Goal: Task Accomplishment & Management: Manage account settings

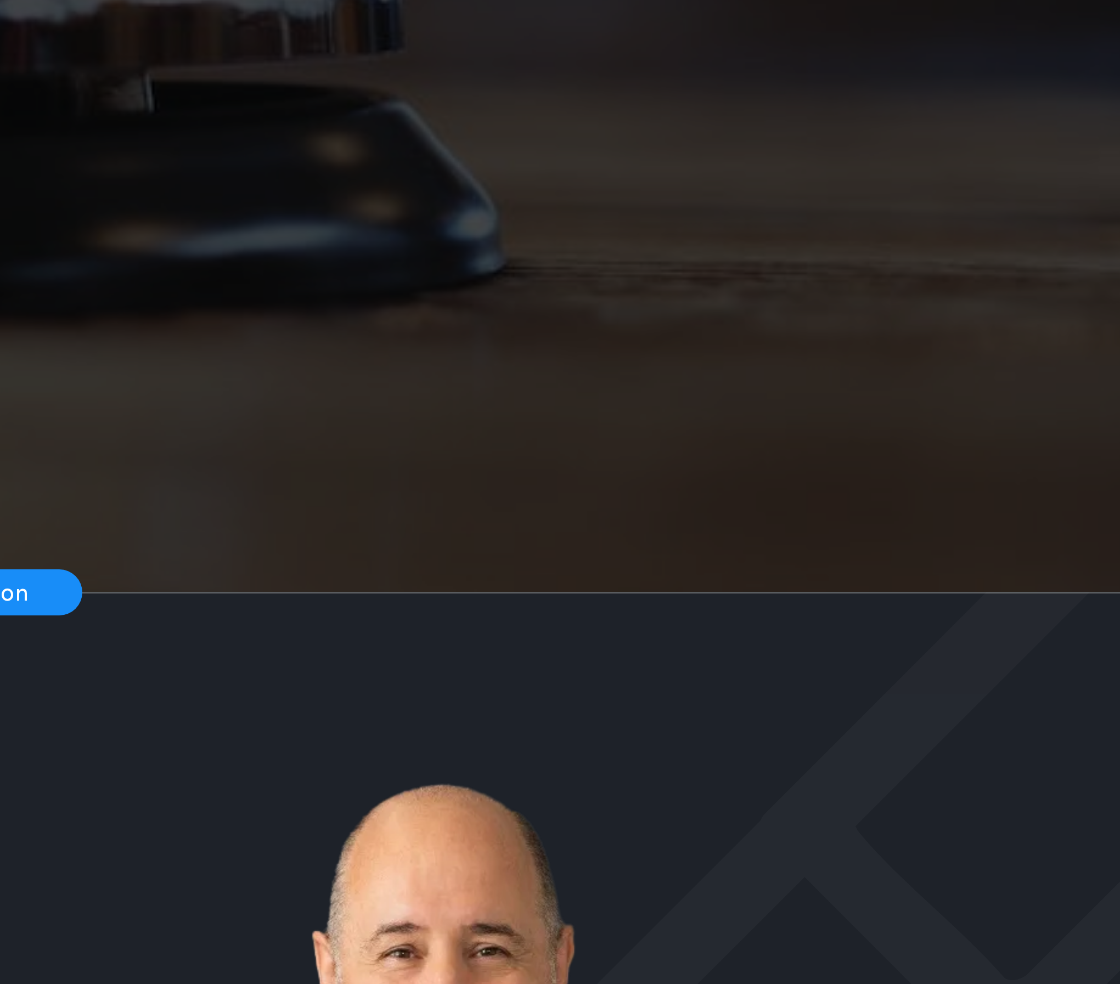
drag, startPoint x: -833, startPoint y: -493, endPoint x: -842, endPoint y: -489, distance: 9.6
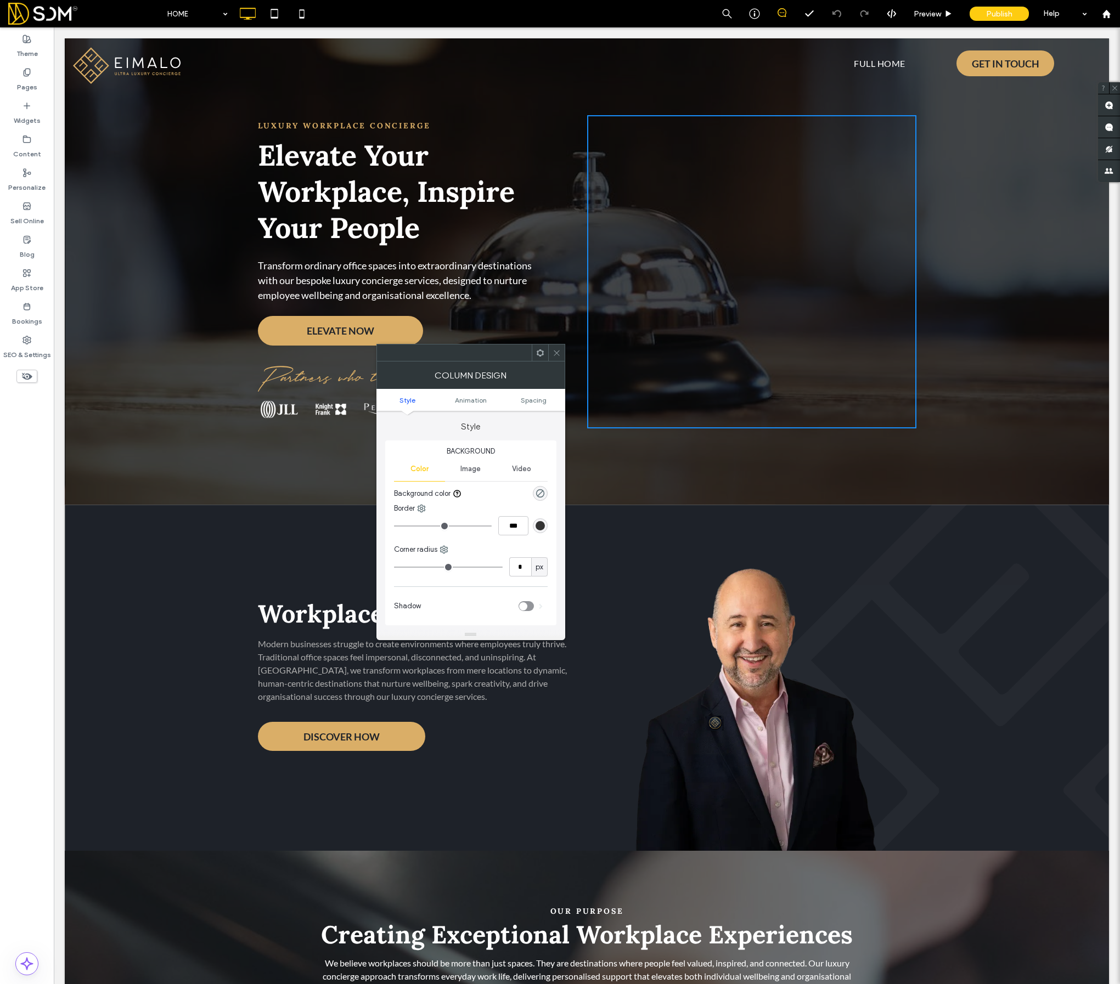
click at [762, 531] on div "Workplaces Reimagined Modern businesses struggle to create environments where e…" at bounding box center [587, 678] width 1044 height 346
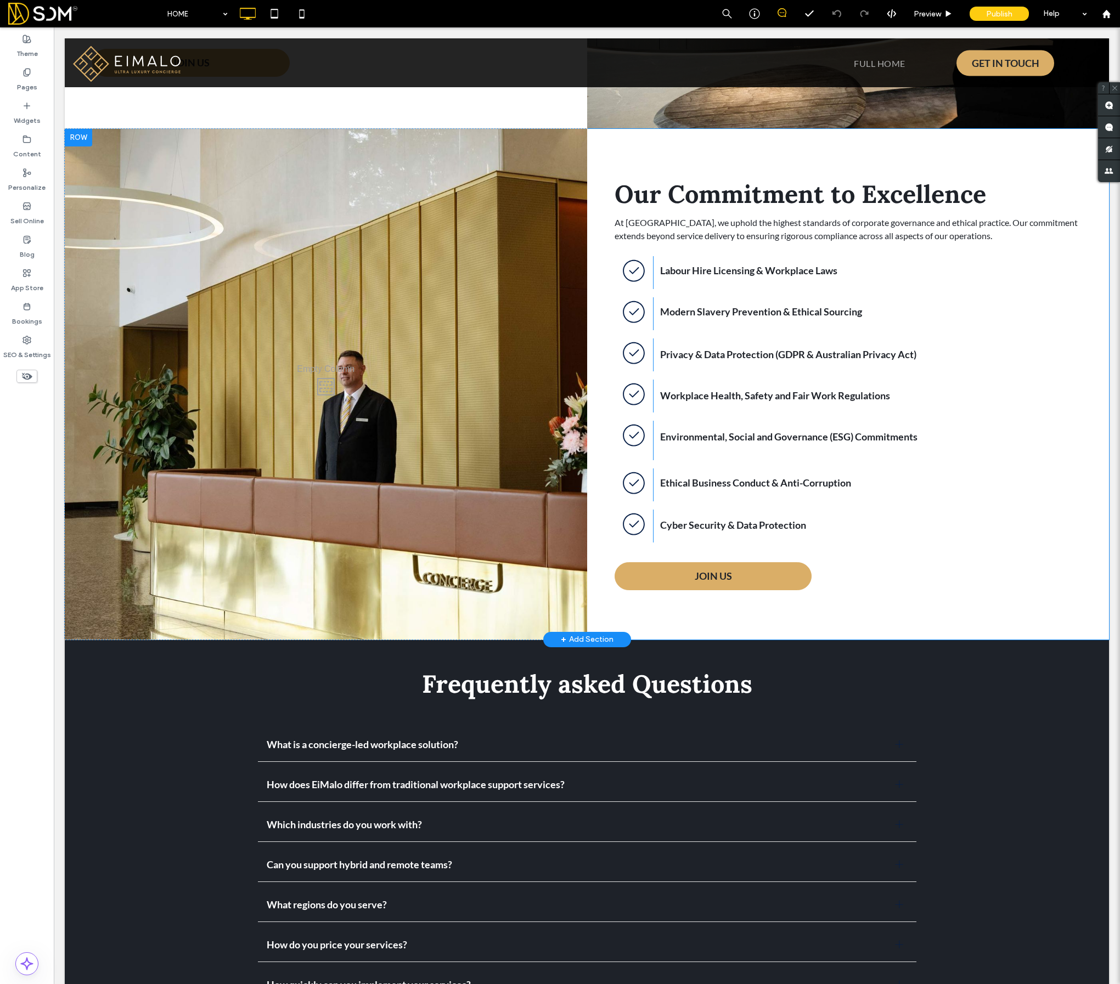
scroll to position [3782, 0]
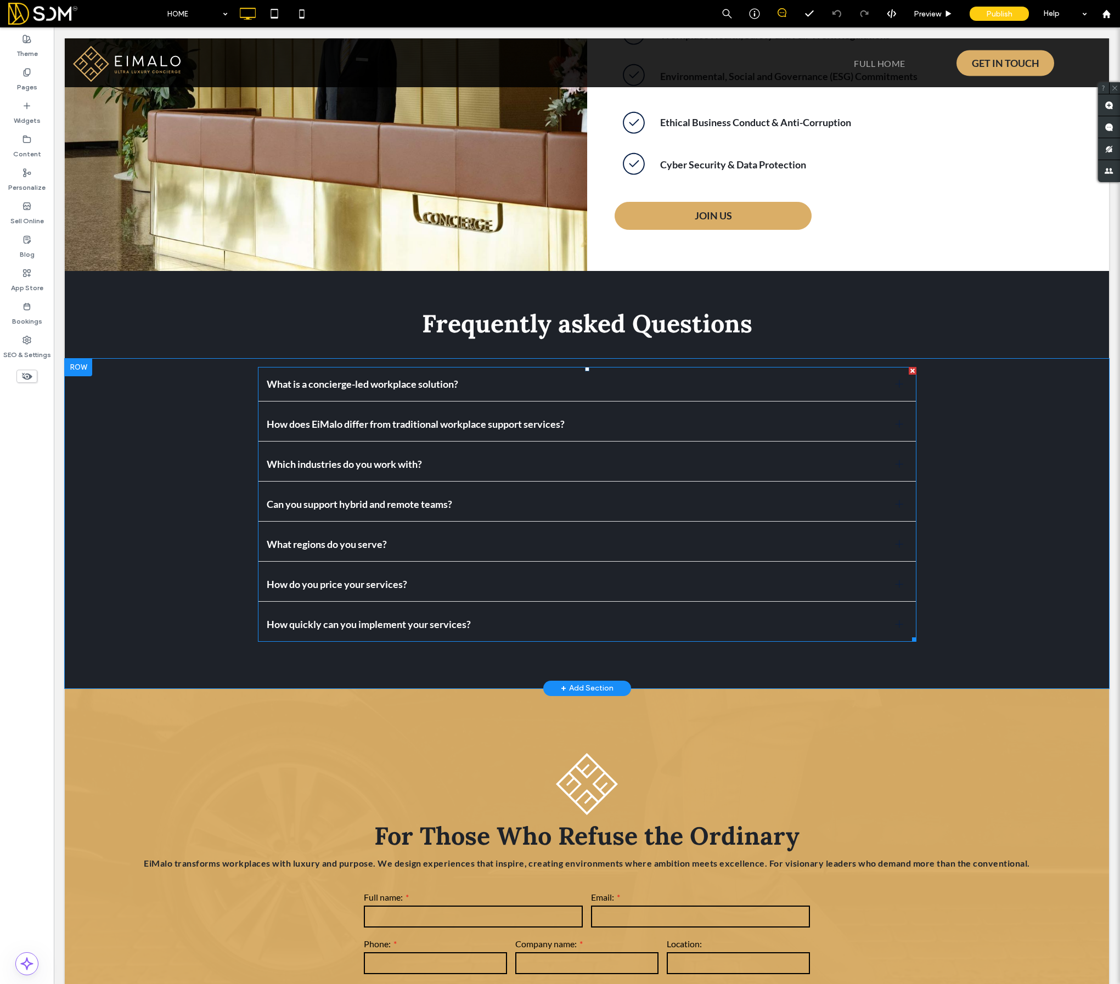
click at [348, 538] on span "What regions do you serve?" at bounding box center [577, 544] width 620 height 12
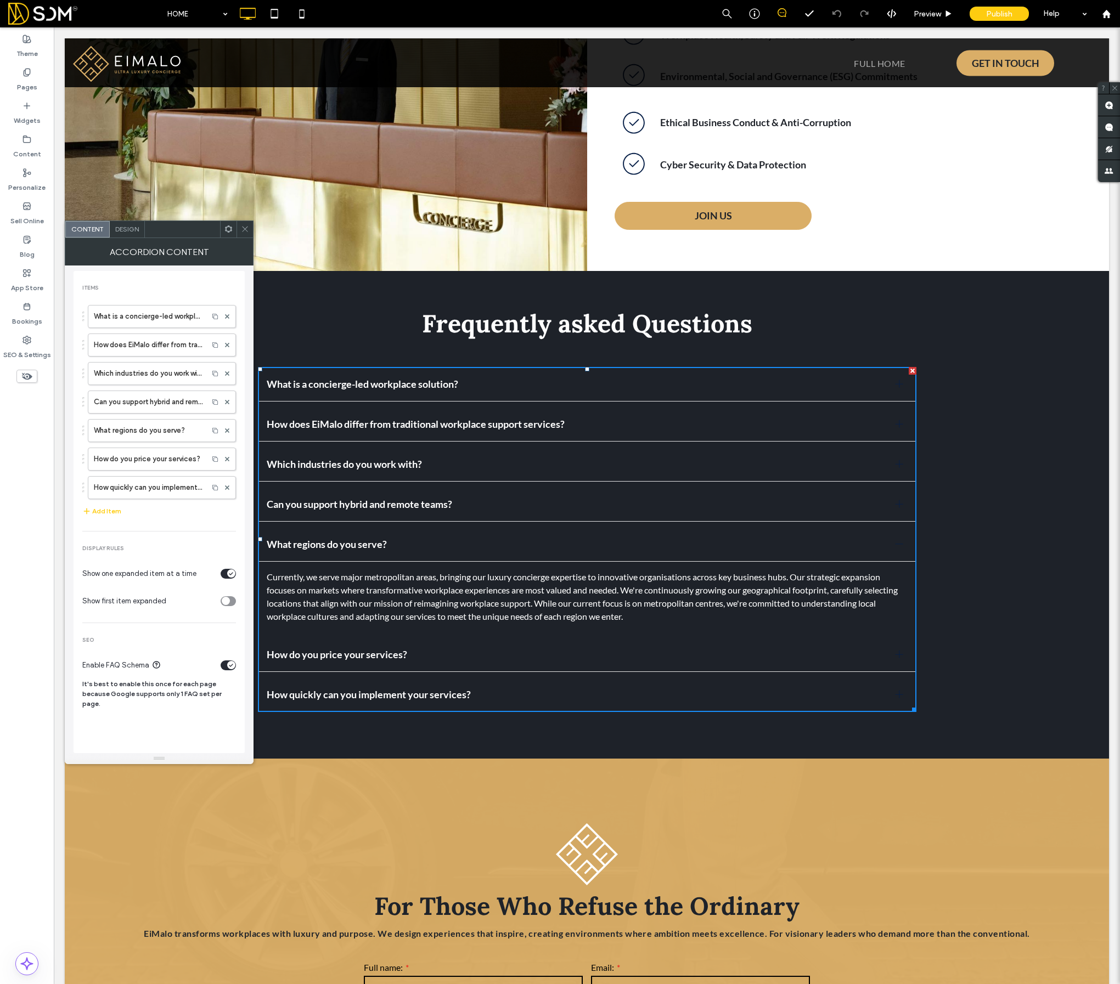
click at [348, 538] on span "What regions do you serve?" at bounding box center [577, 544] width 620 height 12
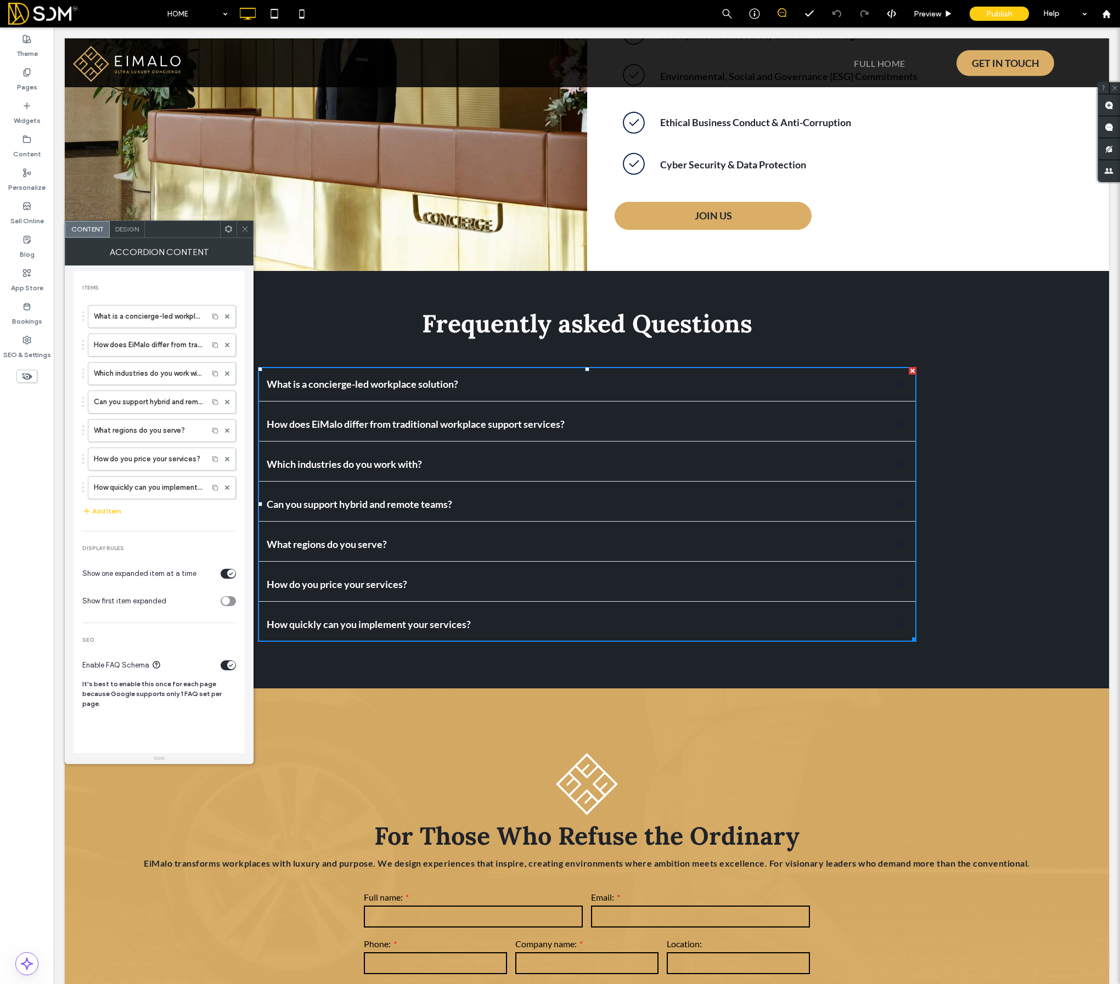
click at [241, 225] on icon at bounding box center [245, 229] width 8 height 8
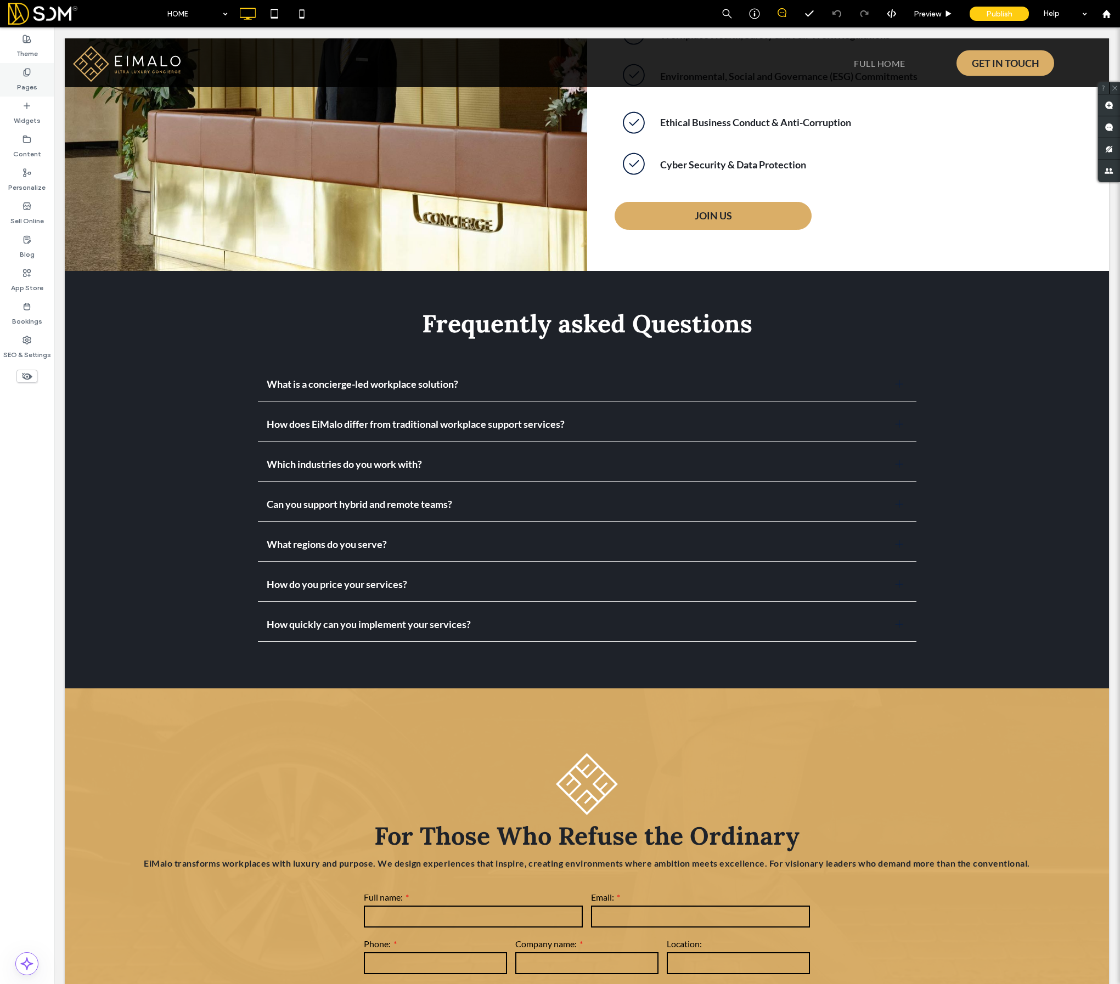
click at [18, 74] on div "Pages" at bounding box center [27, 79] width 54 height 33
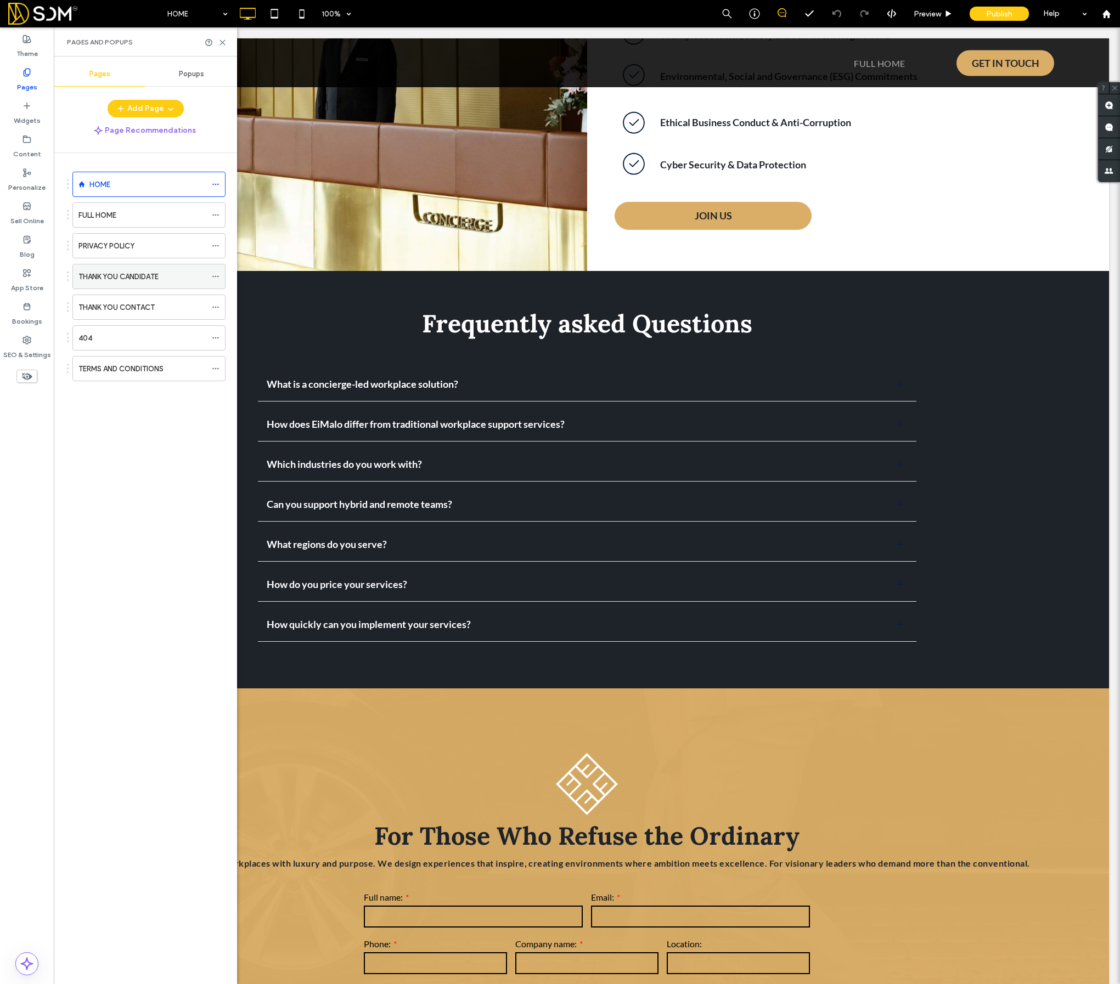
click at [145, 281] on label "THANK YOU CANDIDATE" at bounding box center [118, 276] width 80 height 19
click at [215, 280] on icon at bounding box center [216, 277] width 8 height 8
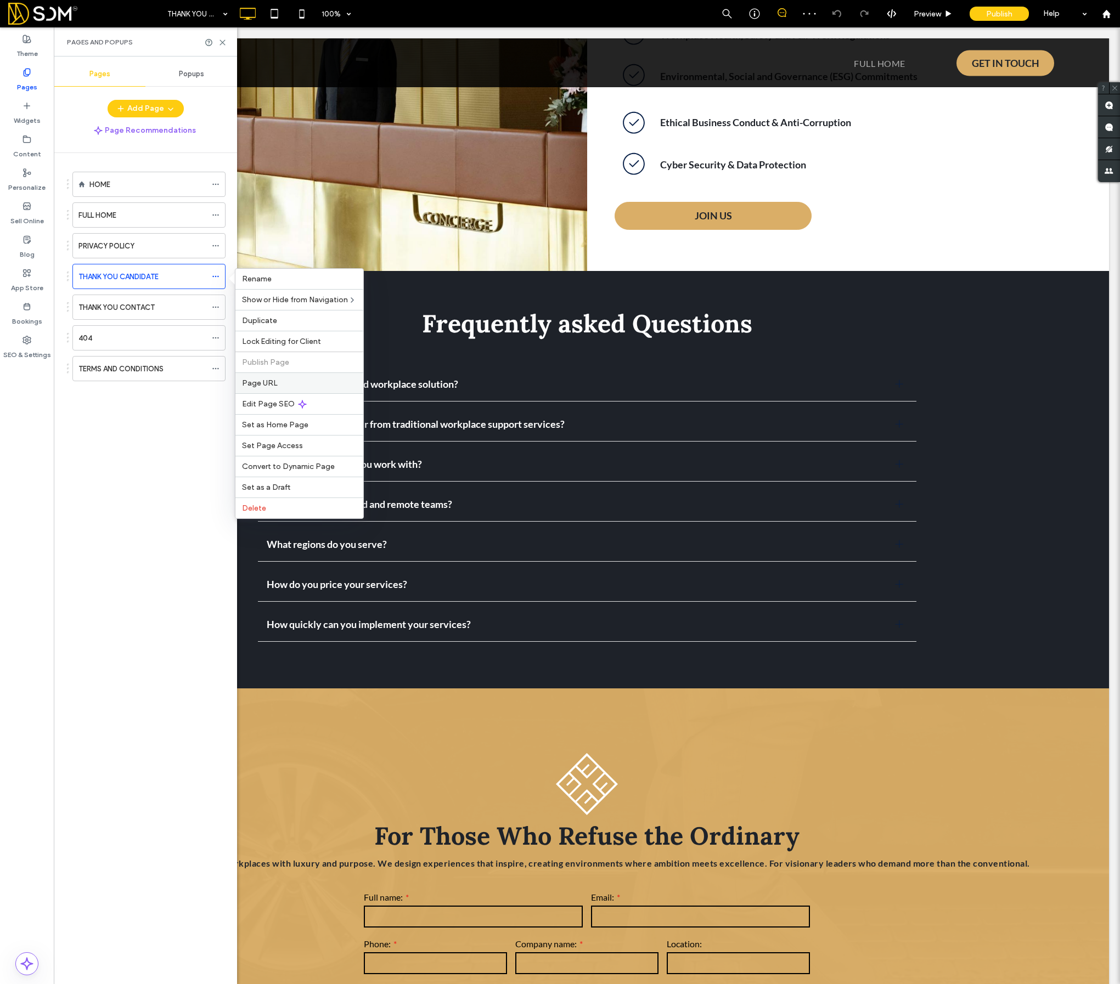
click at [268, 377] on div "Page URL" at bounding box center [299, 383] width 128 height 21
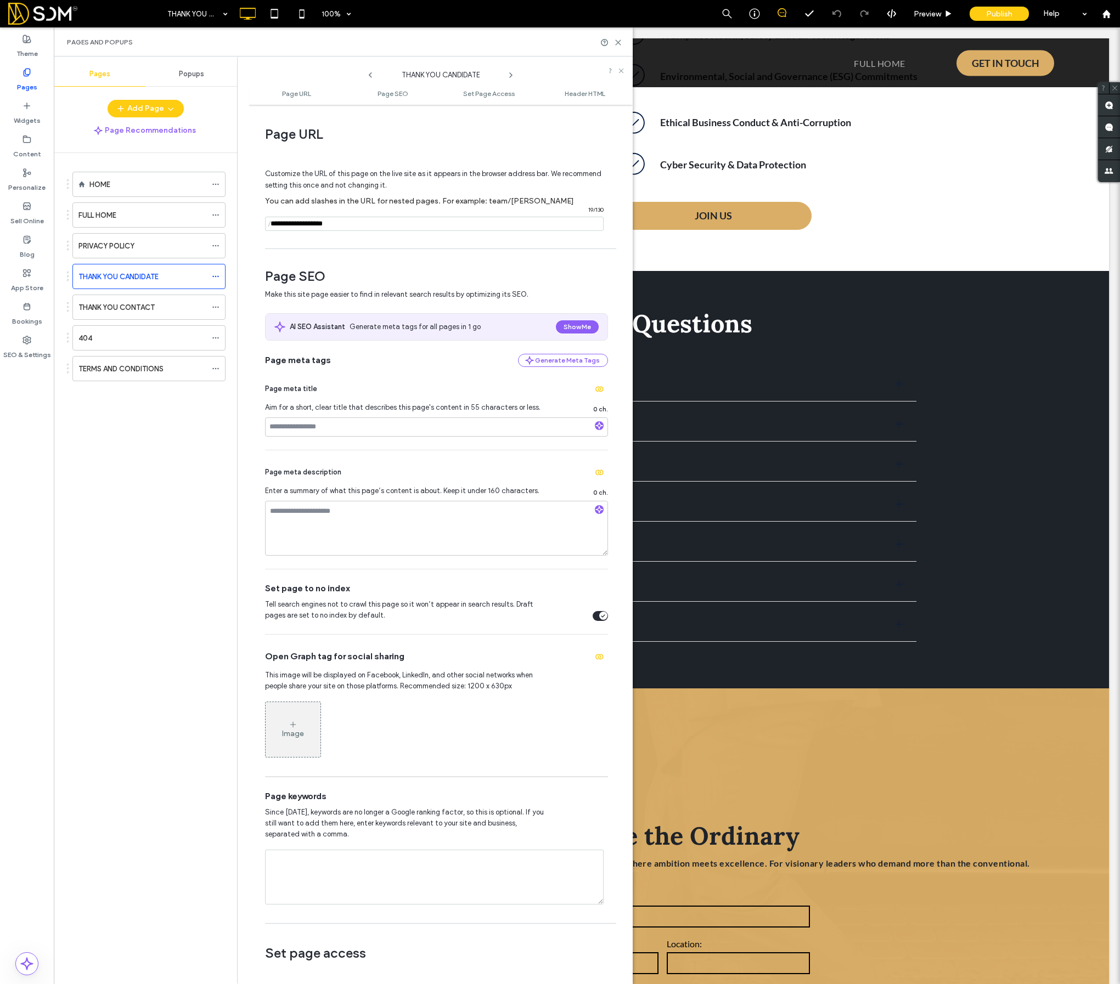
click at [511, 74] on icon at bounding box center [510, 75] width 9 height 9
click at [108, 343] on div "404" at bounding box center [142, 338] width 128 height 12
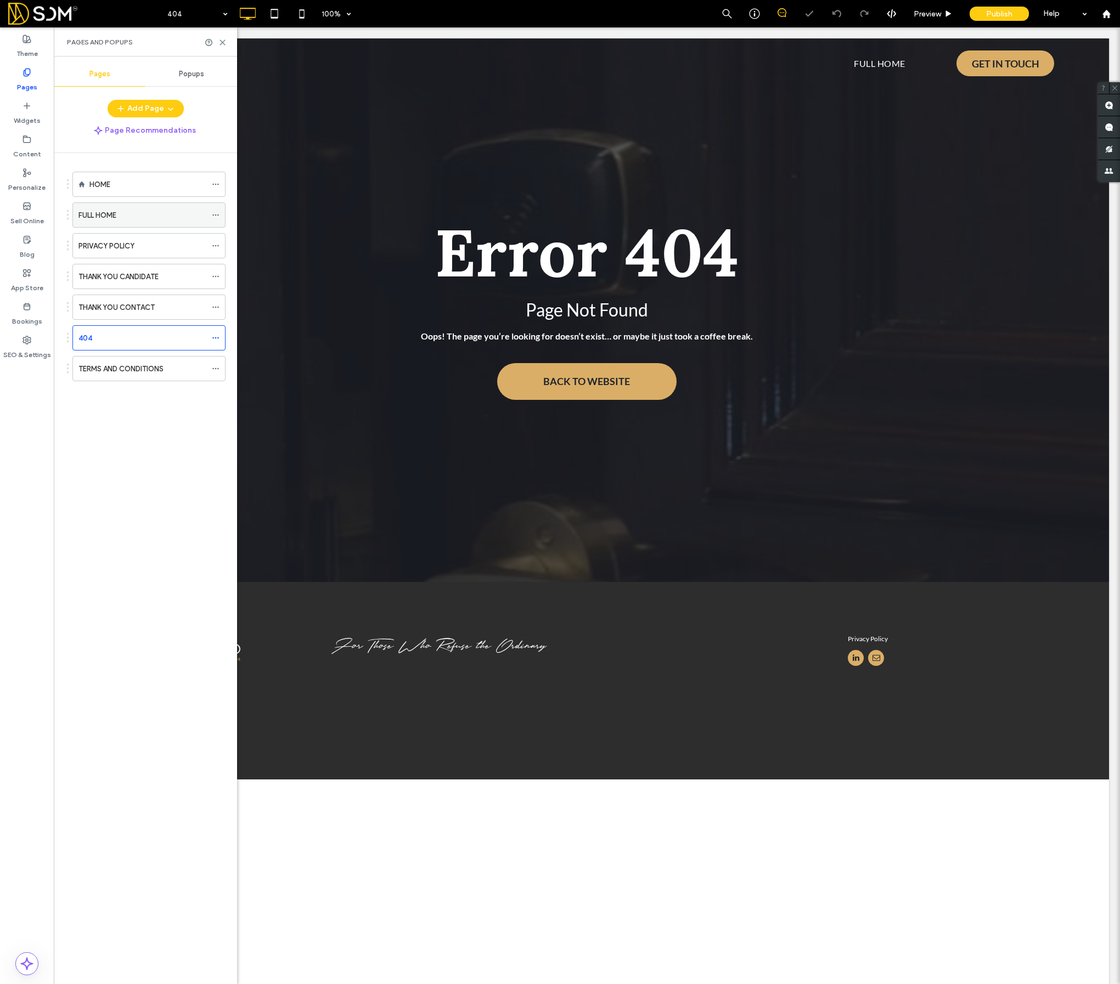
click at [217, 218] on icon at bounding box center [216, 215] width 8 height 8
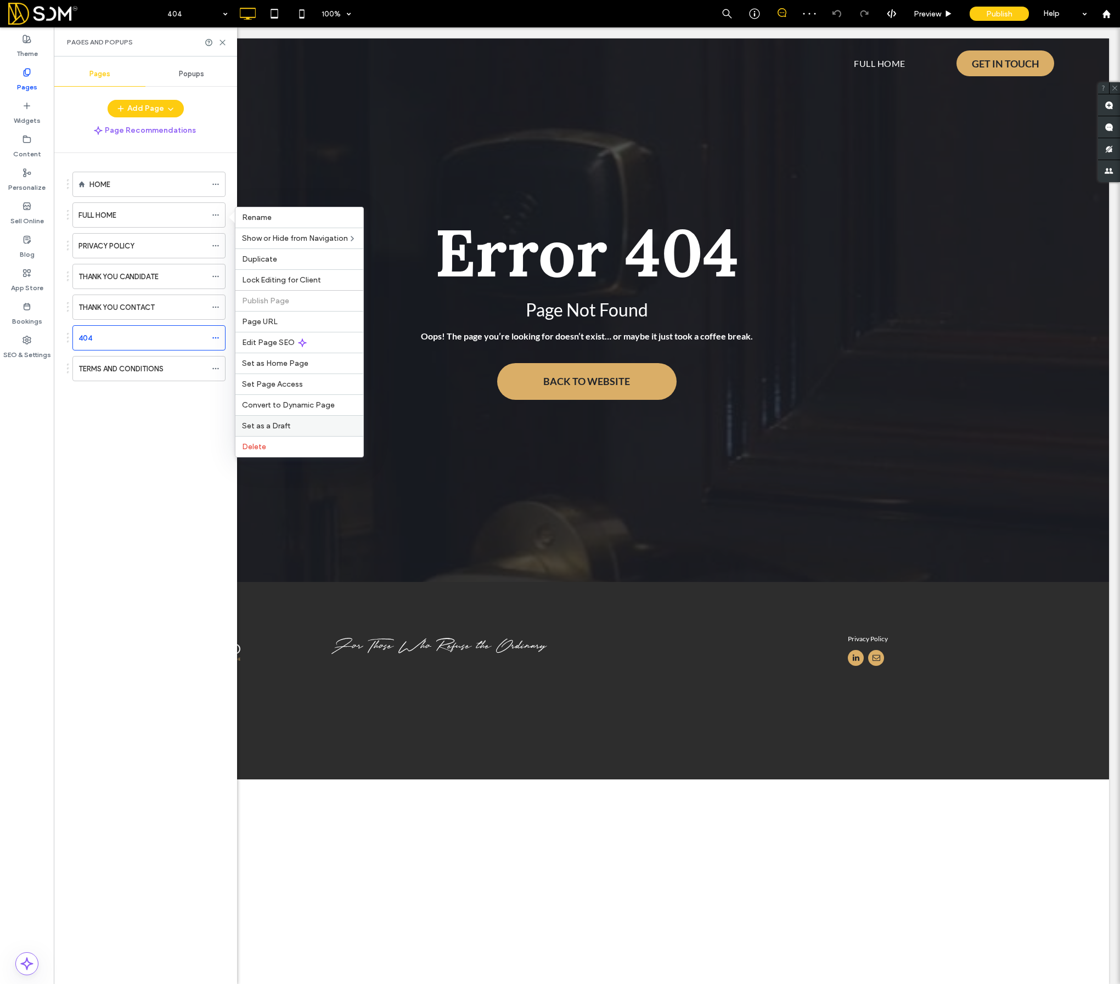
click at [257, 427] on span "Set as a Draft" at bounding box center [266, 425] width 48 height 9
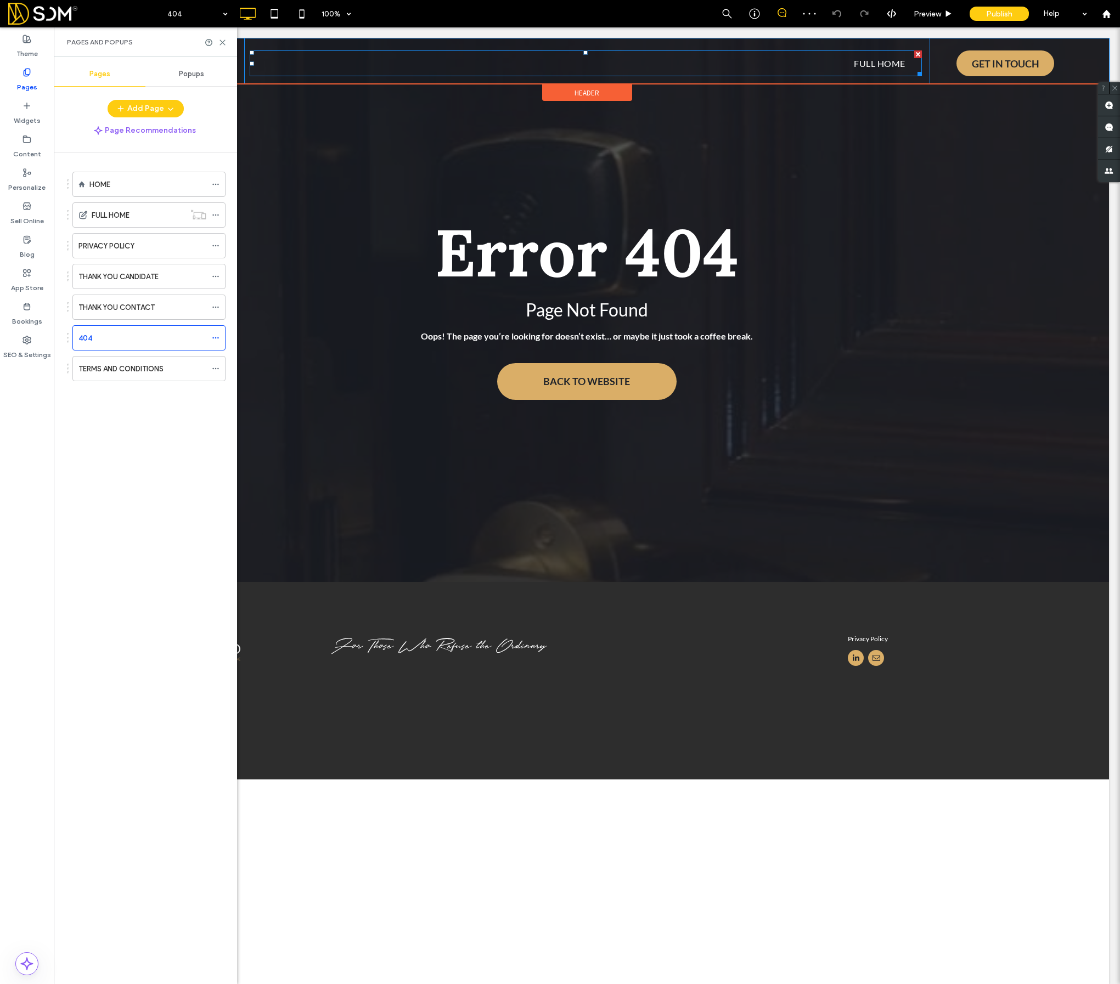
click at [765, 52] on nav "FULL HOME" at bounding box center [586, 63] width 672 height 26
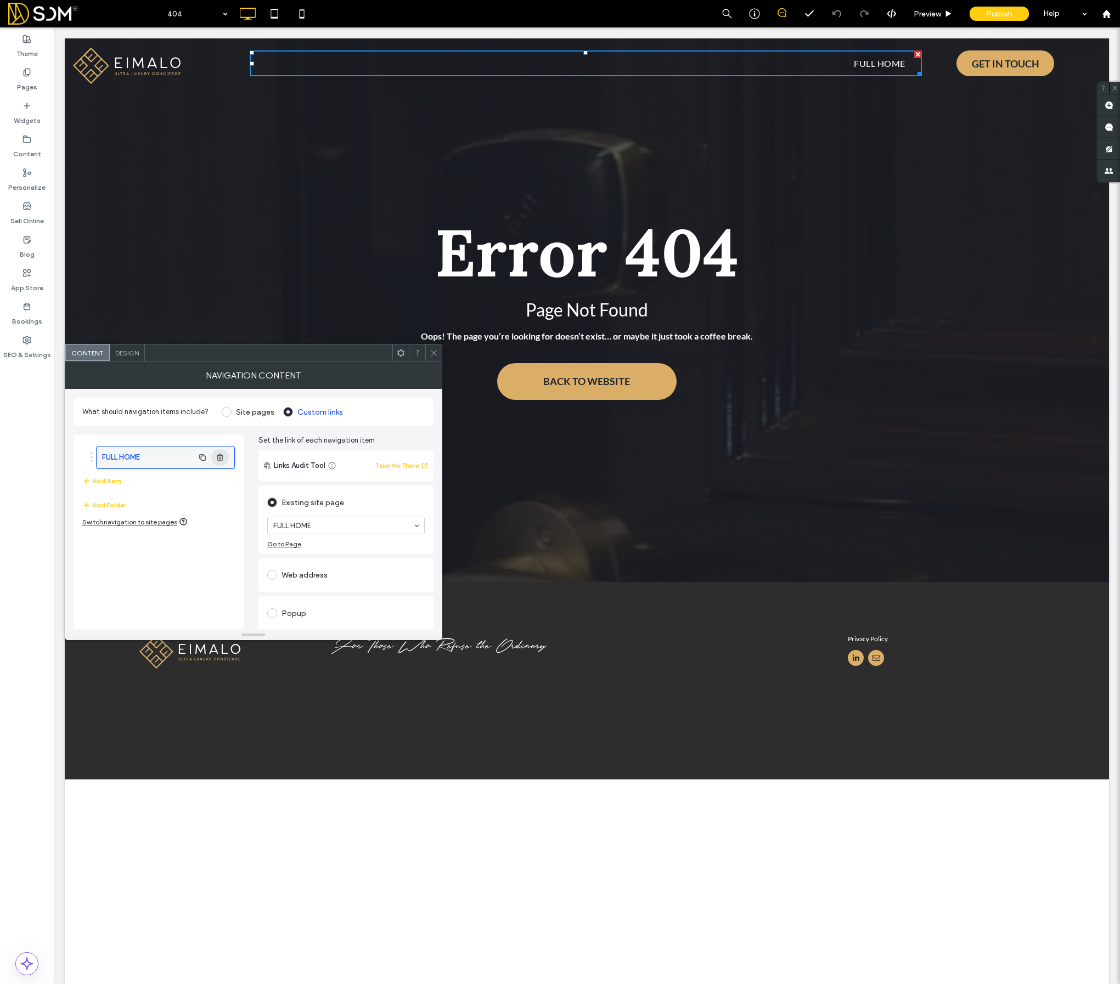
click at [222, 460] on icon "button" at bounding box center [220, 457] width 9 height 9
click at [221, 458] on use "button" at bounding box center [220, 457] width 7 height 7
click at [150, 454] on label "FULL HOME" at bounding box center [148, 458] width 92 height 22
click at [215, 455] on span "button" at bounding box center [220, 458] width 18 height 18
click at [439, 355] on div at bounding box center [433, 353] width 16 height 16
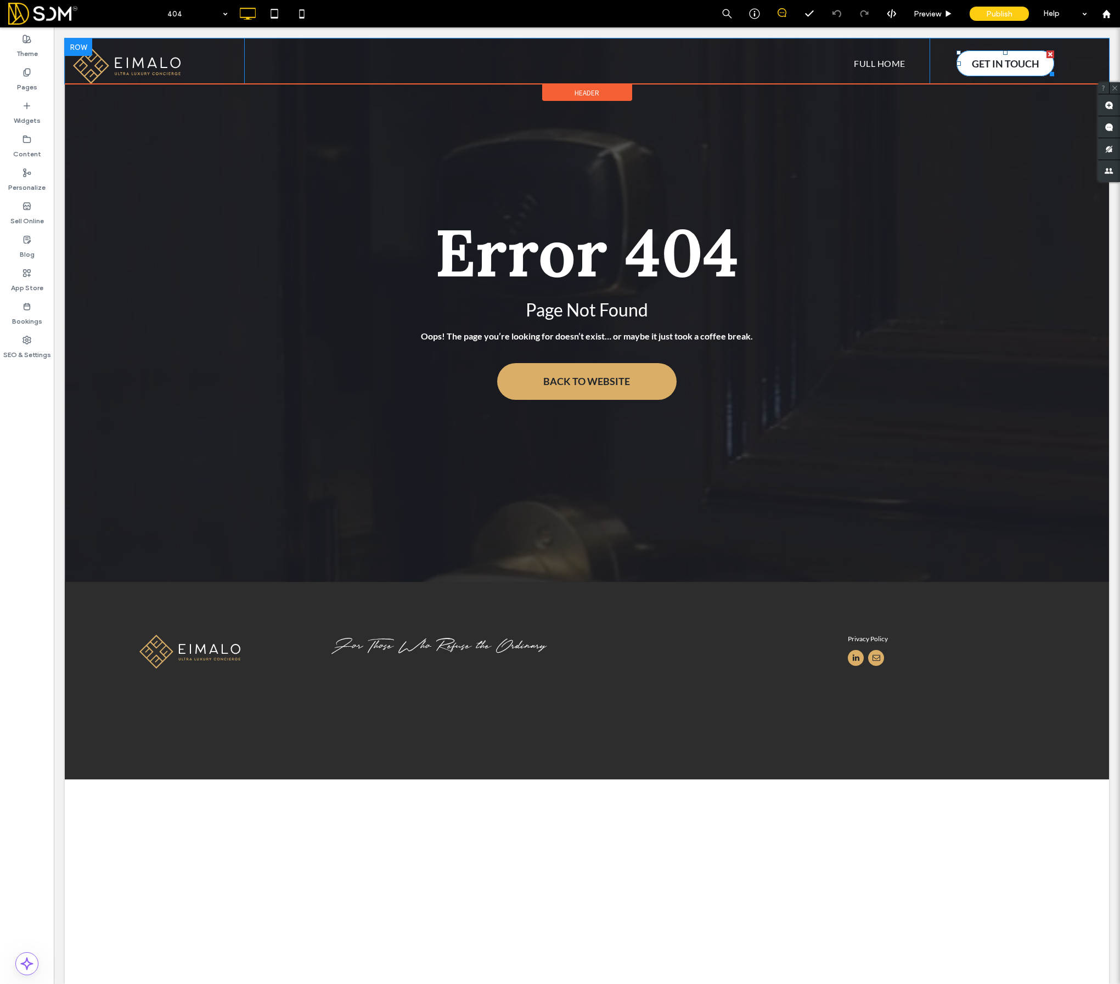
click at [991, 68] on span "GET IN TOUCH" at bounding box center [1005, 63] width 67 height 23
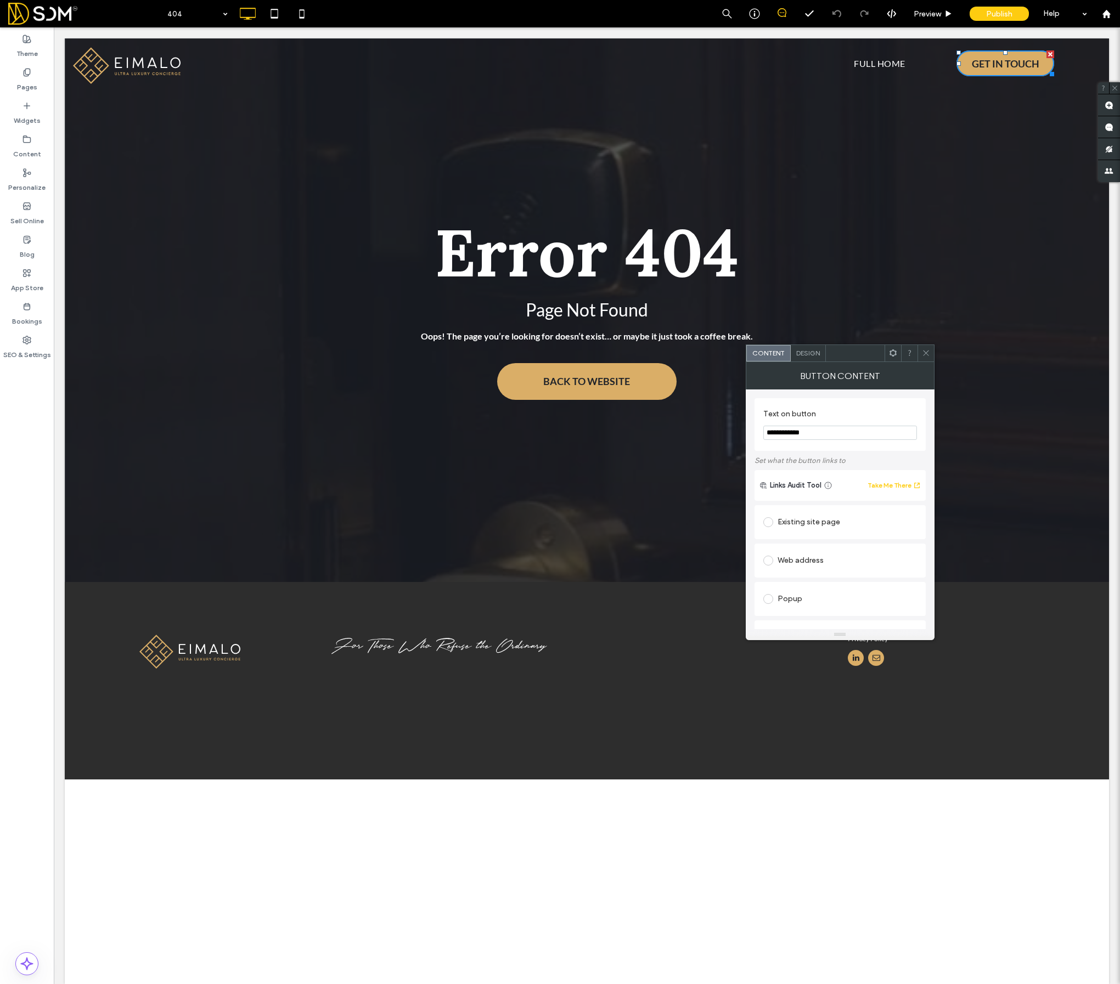
click at [792, 521] on div "Existing site page" at bounding box center [840, 523] width 154 height 18
click at [798, 510] on div "Existing site page HOME FULL HOME PRIVACY POLICY THANK YOU CANDIDATE THANK YOU …" at bounding box center [839, 539] width 171 height 68
click at [926, 352] on icon at bounding box center [926, 353] width 8 height 8
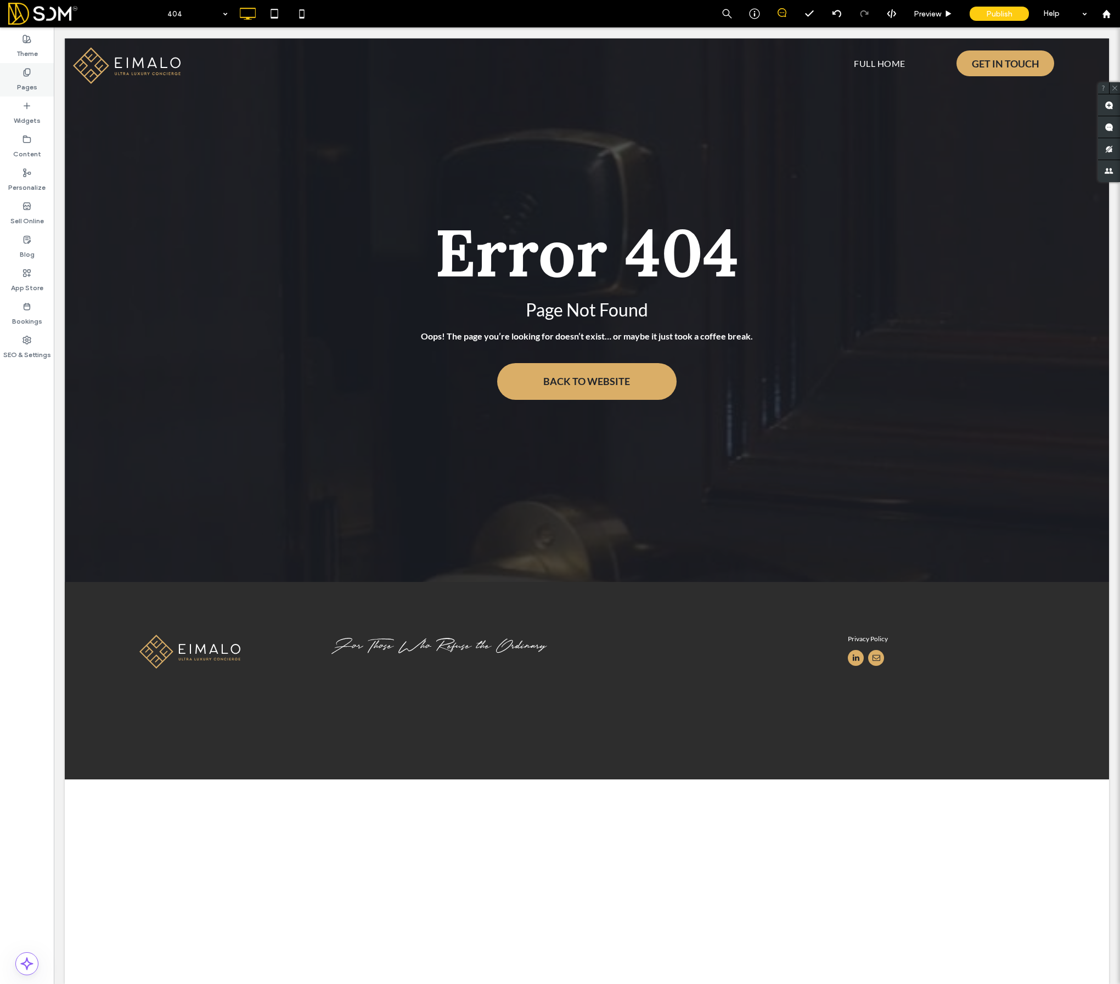
click at [21, 75] on div "Pages" at bounding box center [27, 79] width 54 height 33
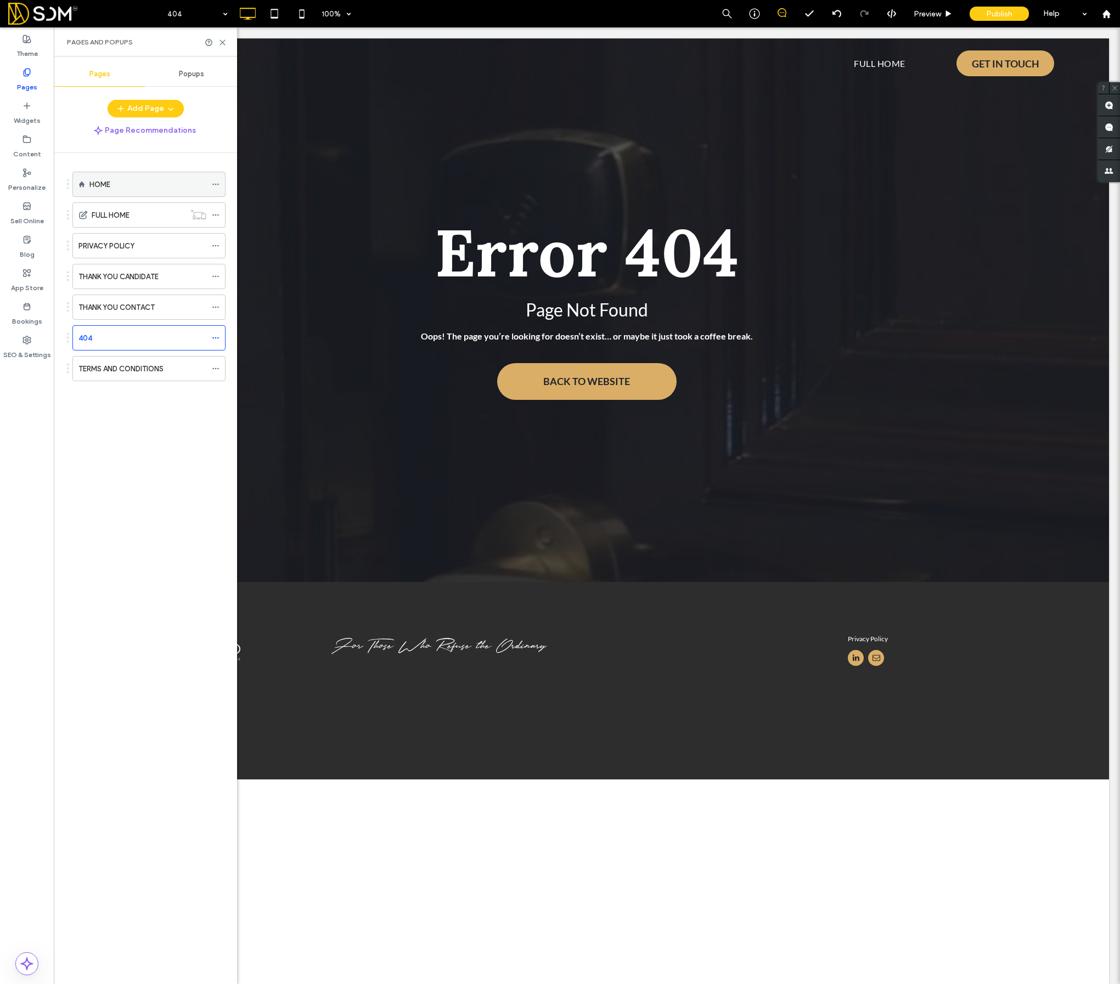
click at [115, 180] on div "HOME" at bounding box center [147, 185] width 117 height 12
click at [225, 39] on icon at bounding box center [222, 42] width 8 height 8
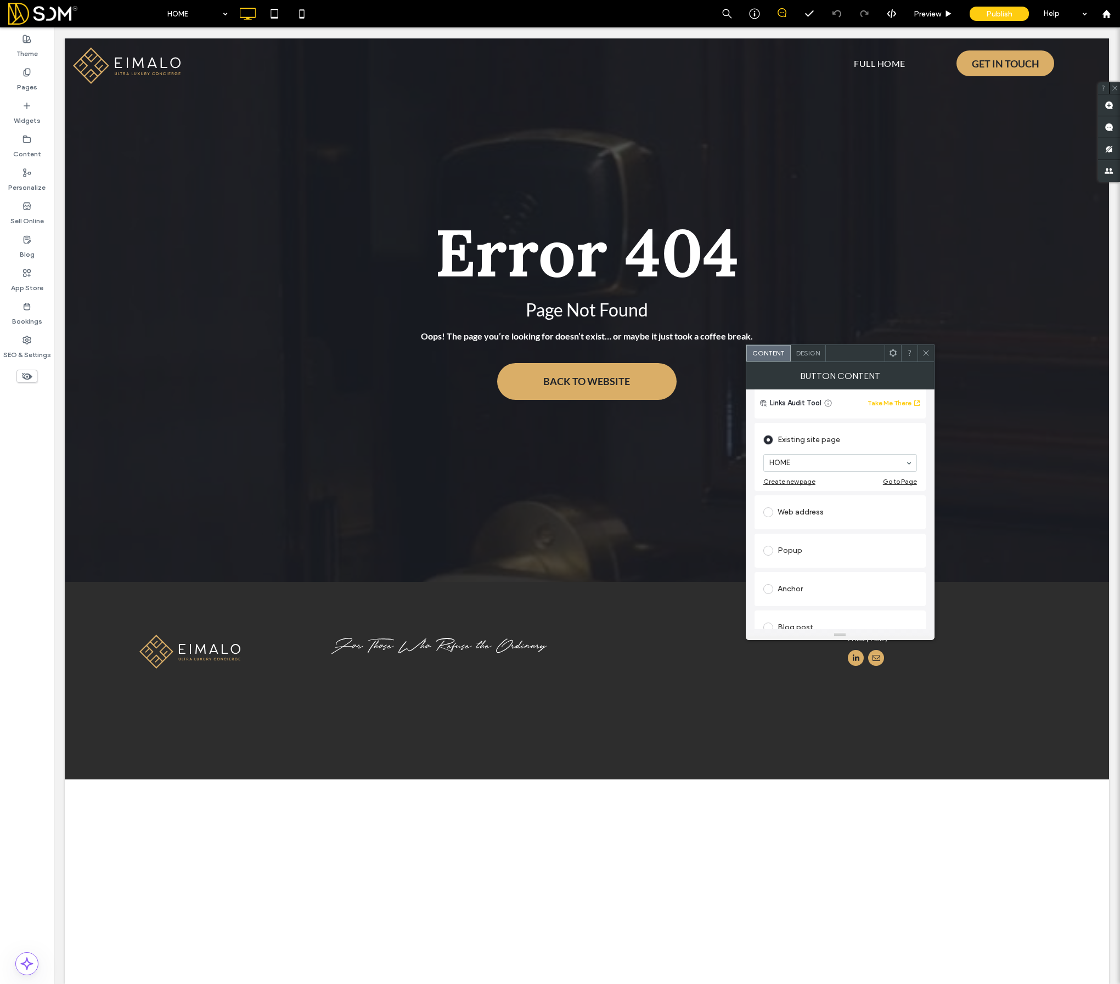
scroll to position [91, 0]
click at [797, 571] on div "Anchor" at bounding box center [840, 580] width 154 height 23
click at [808, 559] on section "Page: HOME FULL HOME PRIVACY POLICY THANK YOU CANDIDATE THANK YOU CONTACT 404 T…" at bounding box center [840, 577] width 154 height 44
click at [928, 351] on icon at bounding box center [926, 353] width 8 height 8
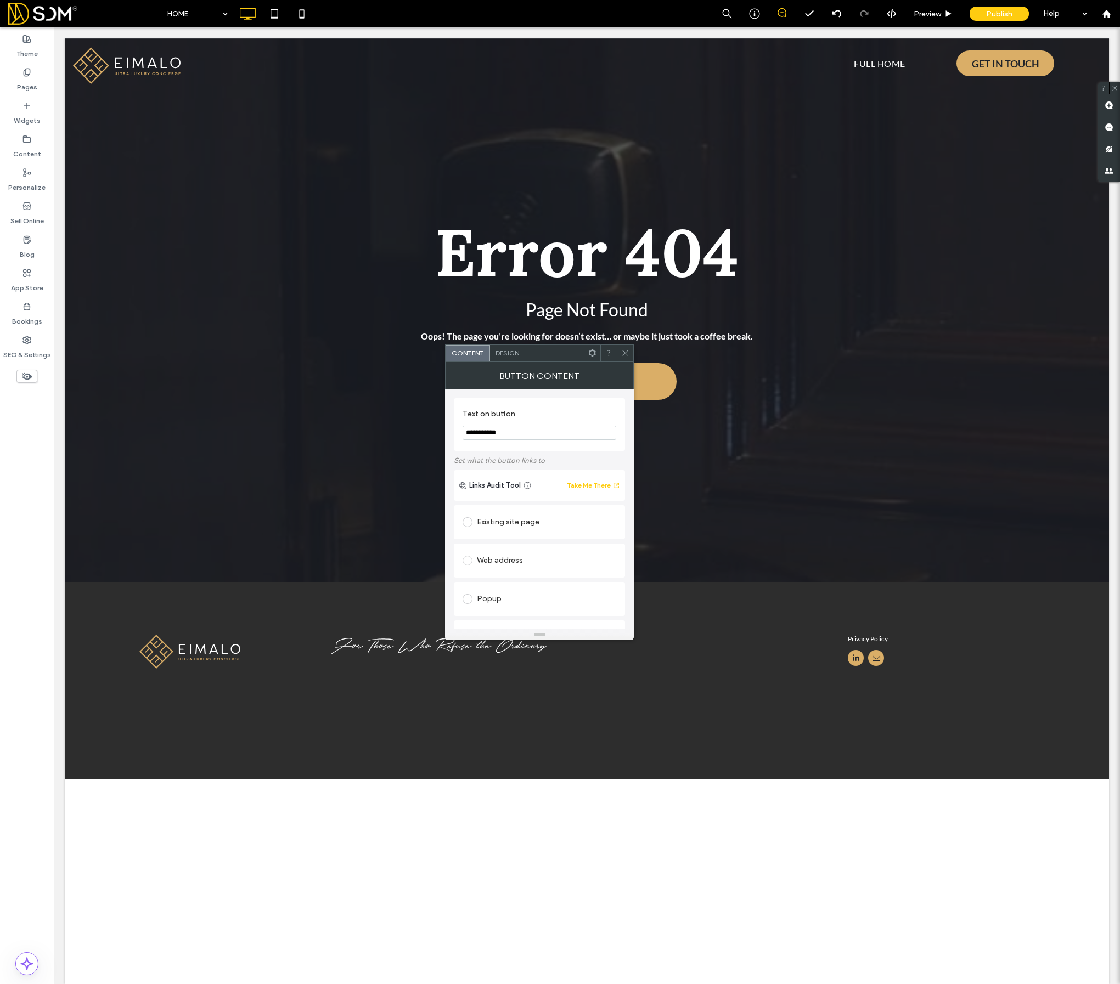
click at [627, 353] on icon at bounding box center [625, 353] width 8 height 8
click at [624, 355] on icon at bounding box center [627, 353] width 8 height 8
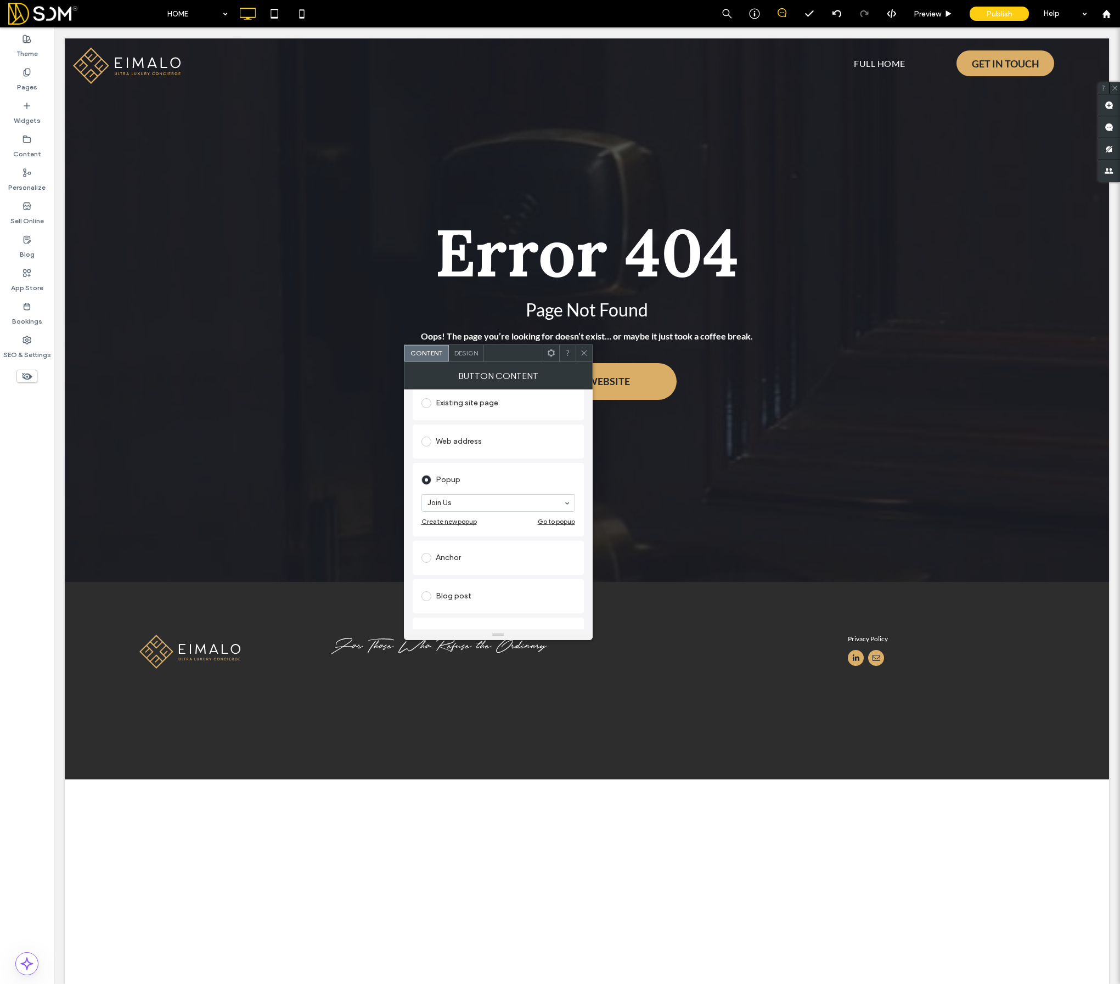
scroll to position [120, 0]
click at [585, 349] on icon at bounding box center [584, 353] width 8 height 8
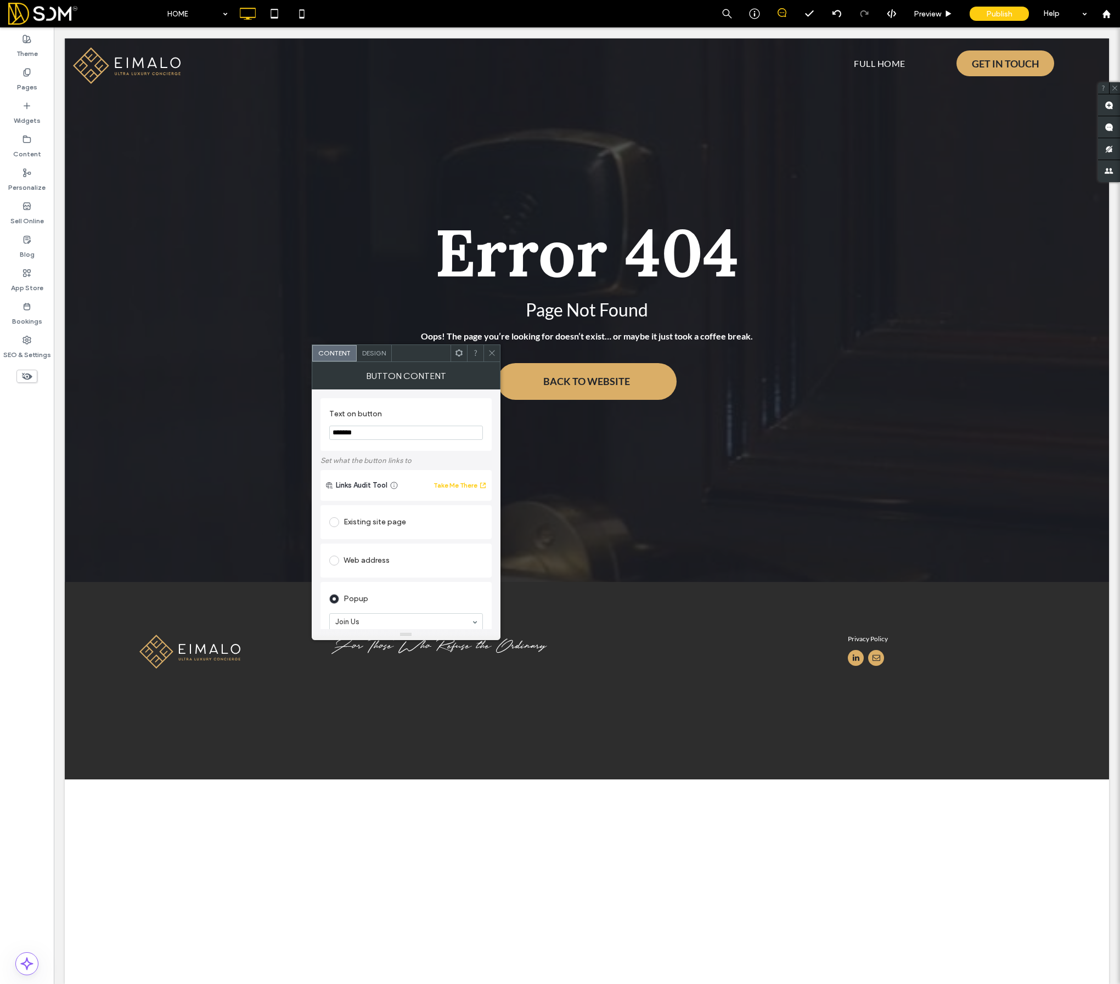
click at [491, 352] on use at bounding box center [491, 353] width 5 height 5
